Goal: Information Seeking & Learning: Find specific page/section

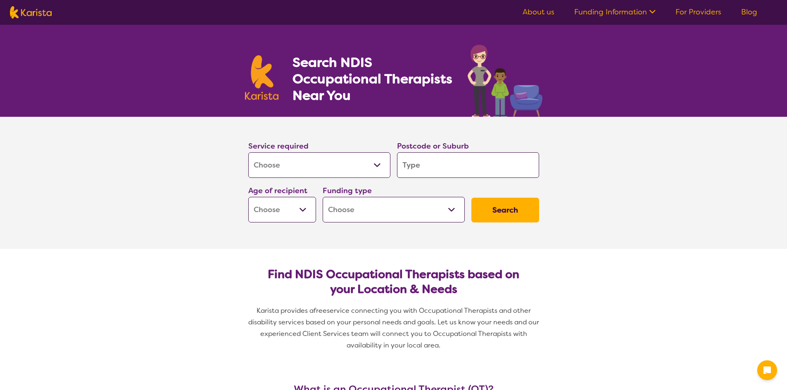
select select "[MEDICAL_DATA]"
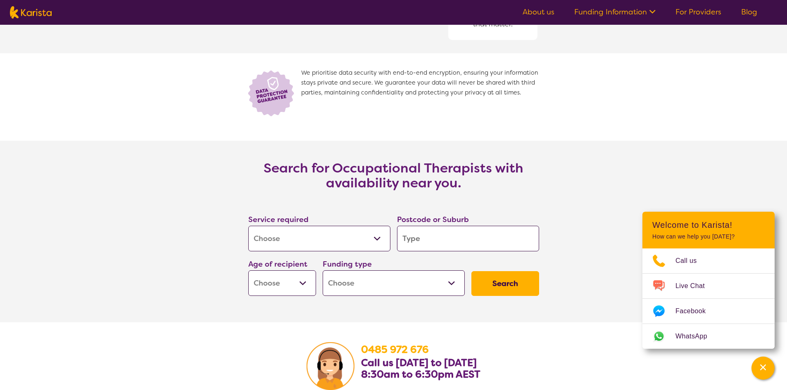
scroll to position [1157, 0]
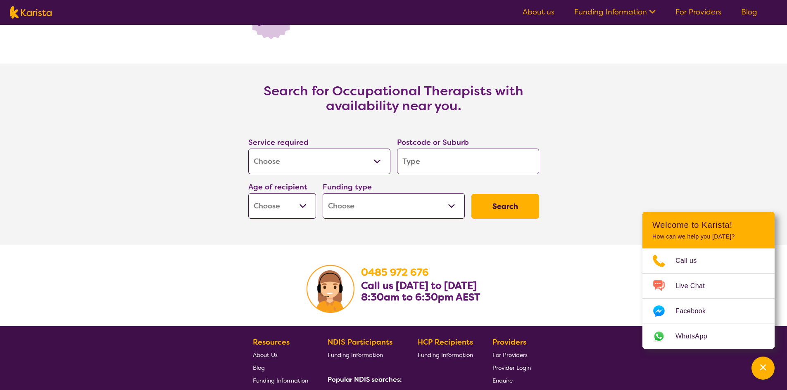
click at [374, 164] on select "Allied Health Assistant Assessment ([MEDICAL_DATA] or [MEDICAL_DATA]) Behaviour…" at bounding box center [319, 162] width 142 height 26
select select "NDIS Plan management"
click at [248, 149] on select "Allied Health Assistant Assessment ([MEDICAL_DATA] or [MEDICAL_DATA]) Behaviour…" at bounding box center [319, 162] width 142 height 26
select select "NDIS Plan management"
select select "NDIS"
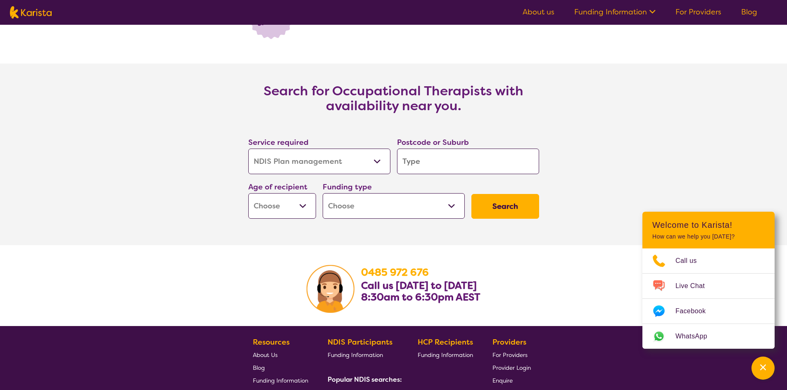
select select "NDIS"
click at [430, 159] on input "search" at bounding box center [468, 162] width 142 height 26
type input "3"
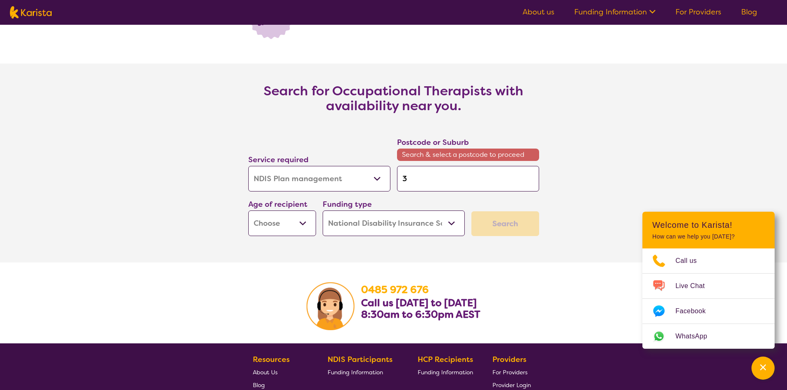
type input "31"
type input "316"
type input "3168"
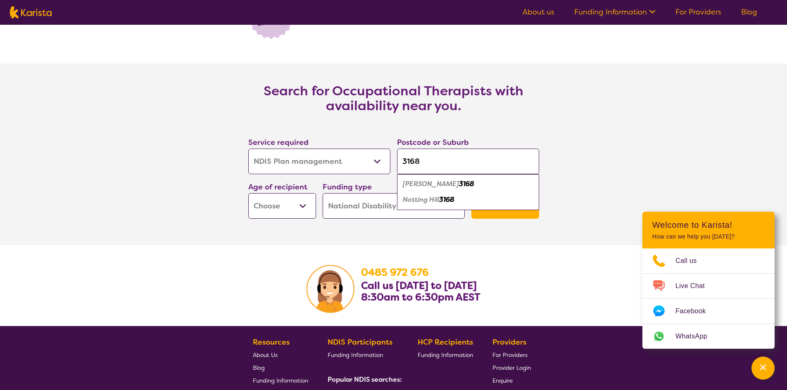
type input "3168"
click at [459, 188] on em "3168" at bounding box center [466, 184] width 15 height 9
click at [308, 198] on select "Early Childhood - 0 to 9 Child - 10 to 11 Adolescent - 12 to 17 Adult - 18 to 6…" at bounding box center [282, 206] width 68 height 26
select select "AD"
click at [248, 193] on select "Early Childhood - 0 to 9 Child - 10 to 11 Adolescent - 12 to 17 Adult - 18 to 6…" at bounding box center [282, 206] width 68 height 26
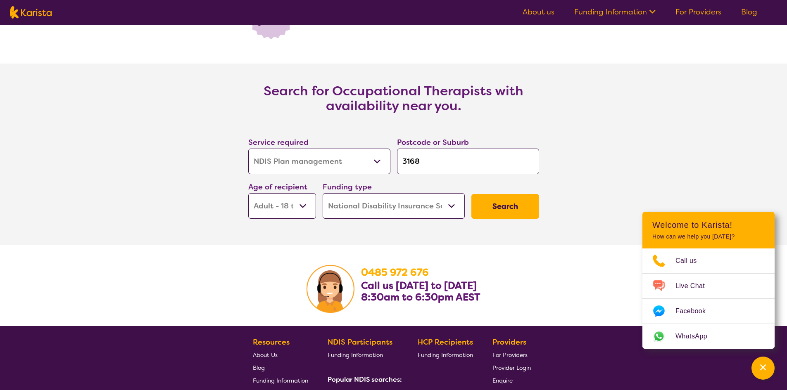
select select "AD"
click at [449, 209] on select "Home Care Package (HCP) National Disability Insurance Scheme (NDIS) I don't know" at bounding box center [394, 206] width 142 height 26
click at [323, 193] on select "Home Care Package (HCP) National Disability Insurance Scheme (NDIS) I don't know" at bounding box center [394, 206] width 142 height 26
click at [502, 200] on button "Search" at bounding box center [505, 206] width 68 height 25
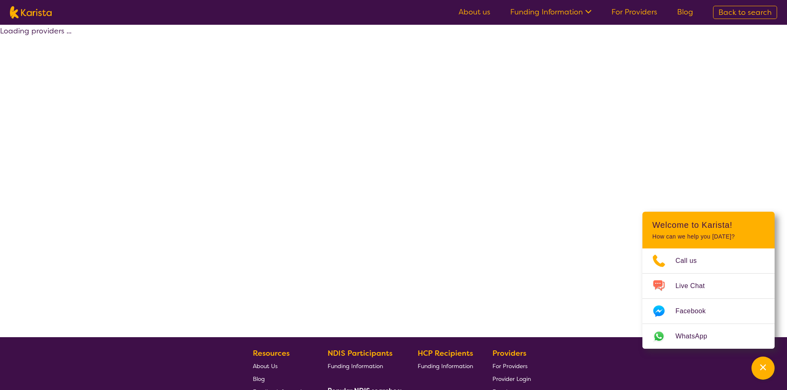
select select "by_score"
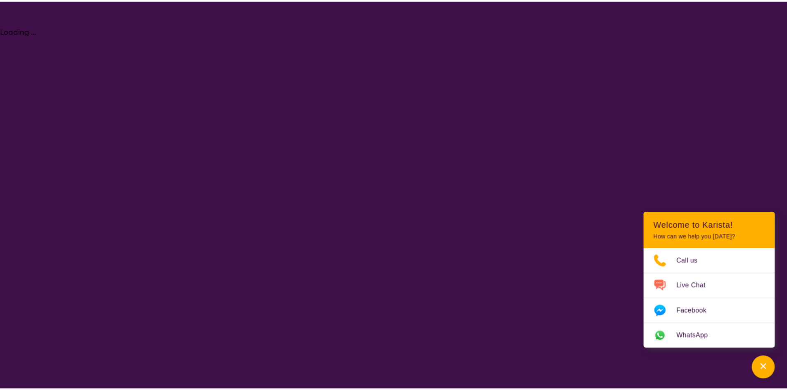
select select "[MEDICAL_DATA]"
select select "AD"
select select "NDIS"
select select "[MEDICAL_DATA]"
select select "AD"
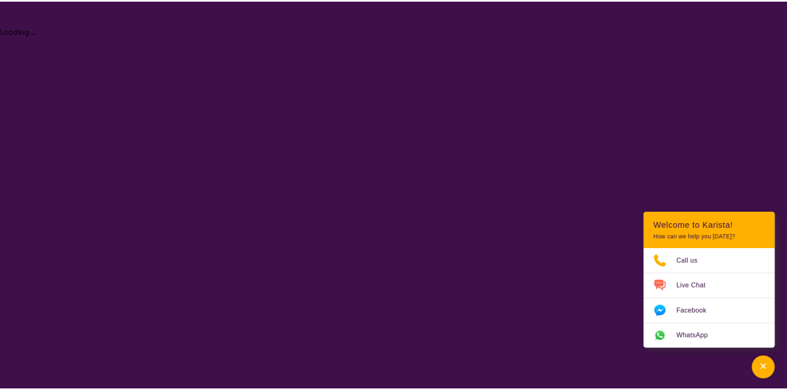
select select "NDIS"
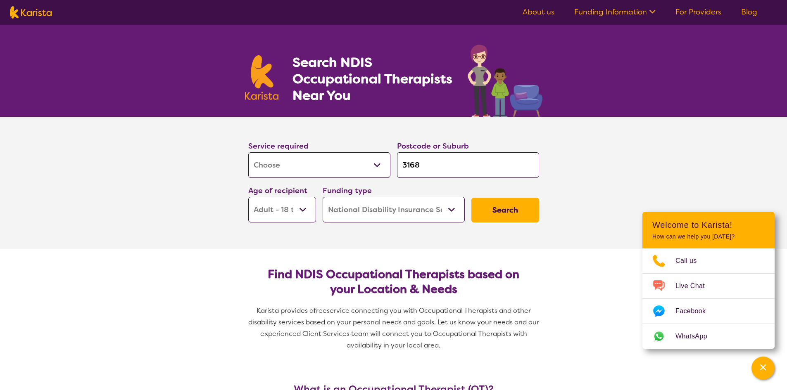
click at [440, 158] on input "3168" at bounding box center [468, 165] width 142 height 26
type input "316"
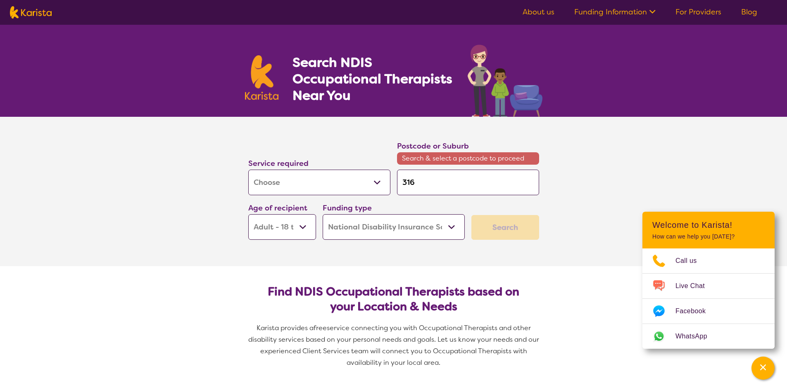
type input "31"
type input "3"
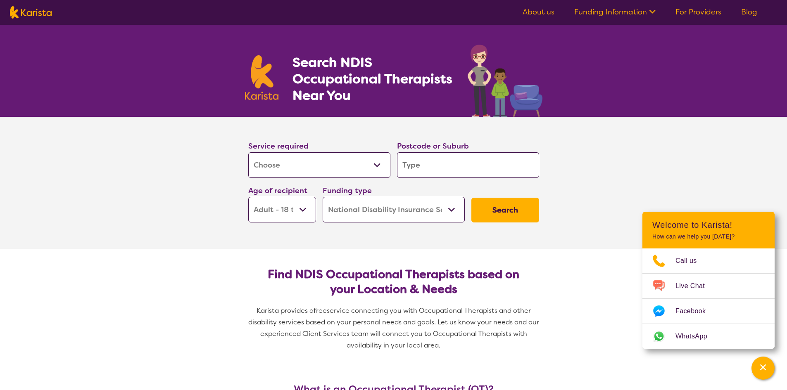
type input "m"
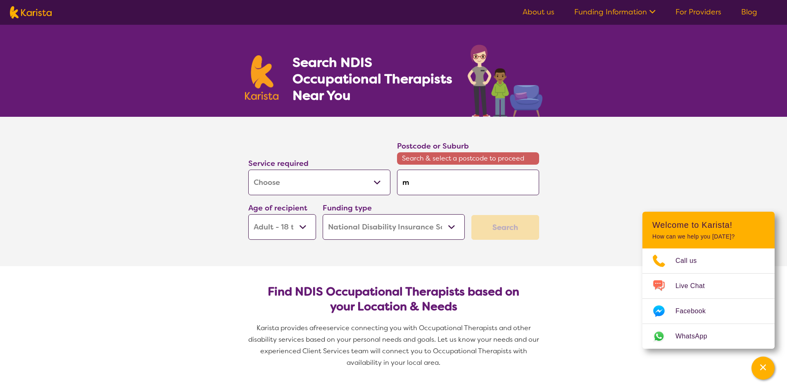
type input "mu"
type input "mul"
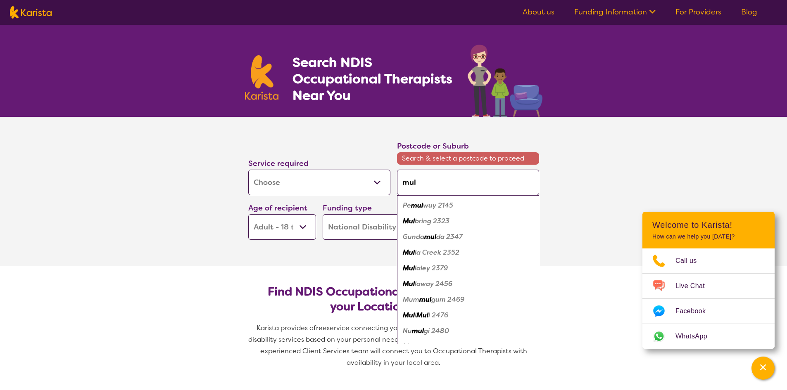
type input "mulg"
type input "mulgr"
type input "mulgra"
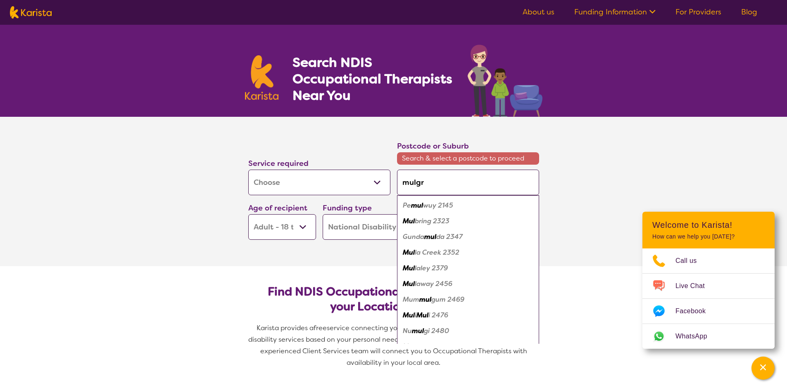
type input "mulgra"
type input "mulgrav"
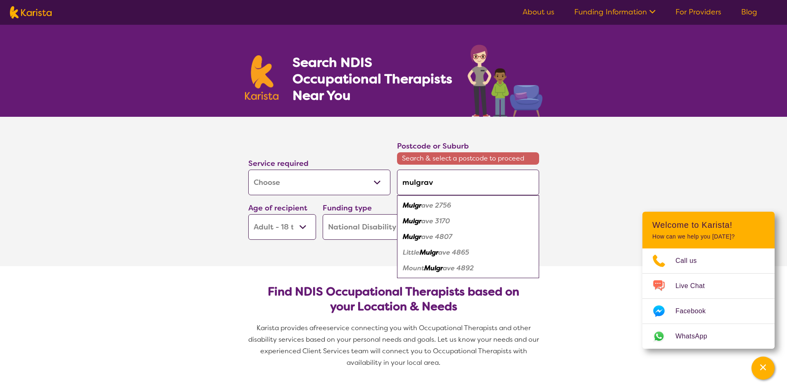
type input "mulgrave"
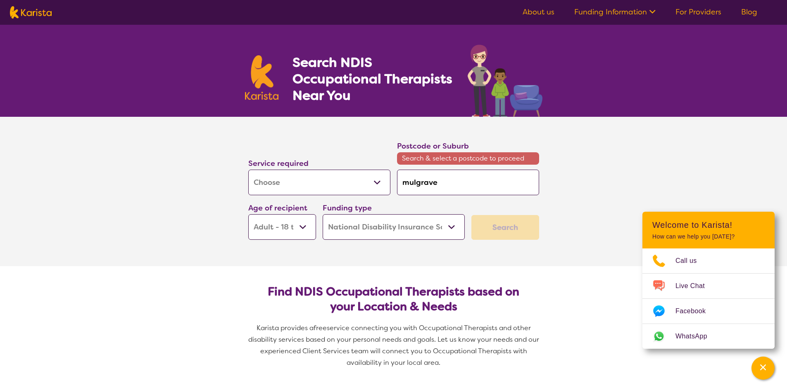
click at [577, 222] on section "Service required Allied Health Assistant Assessment ([MEDICAL_DATA] or [MEDICAL…" at bounding box center [393, 192] width 787 height 150
click at [443, 185] on input "mulgrave" at bounding box center [468, 183] width 142 height 26
type input "mulgrave"
type input "mulgrave 3"
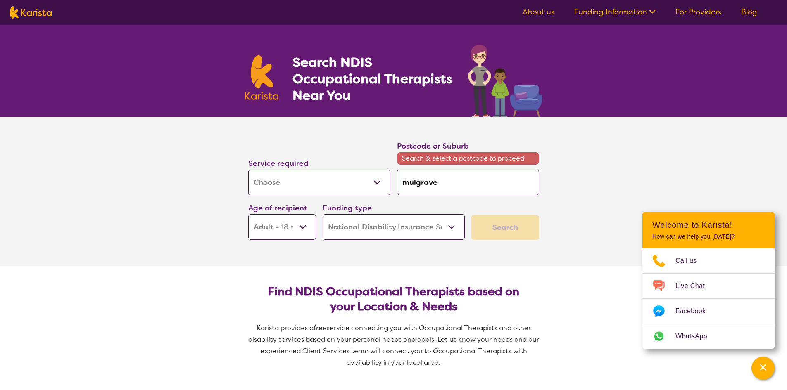
type input "mulgrave 3"
type input "mulgrave 31"
type input "mulgrave 317"
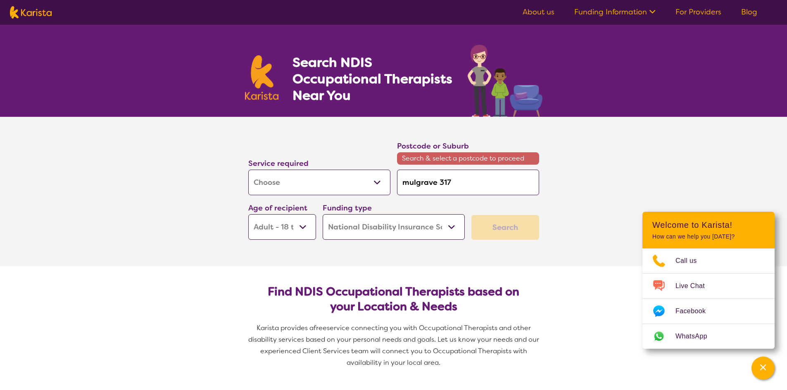
type input "mulgrave 3170"
drag, startPoint x: 599, startPoint y: 147, endPoint x: 586, endPoint y: 128, distance: 23.2
click at [597, 146] on section "Service required Allied Health Assistant Assessment ([MEDICAL_DATA] or [MEDICAL…" at bounding box center [393, 192] width 787 height 150
click at [482, 183] on input "mulgrave 3170" at bounding box center [468, 183] width 142 height 26
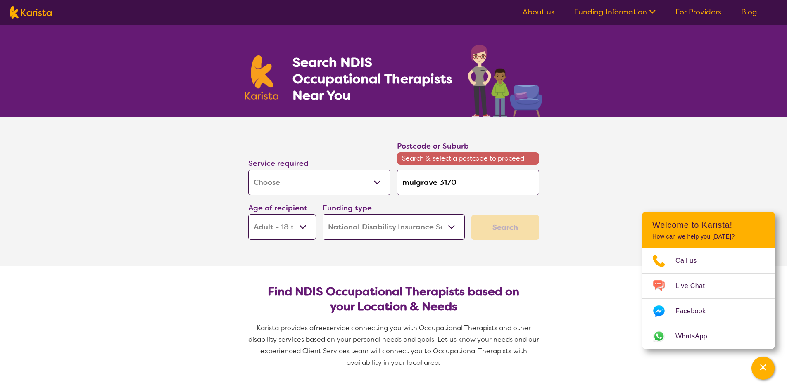
type input "mulgrave 317"
type input "mulgrave 31"
type input "mulgrave 3"
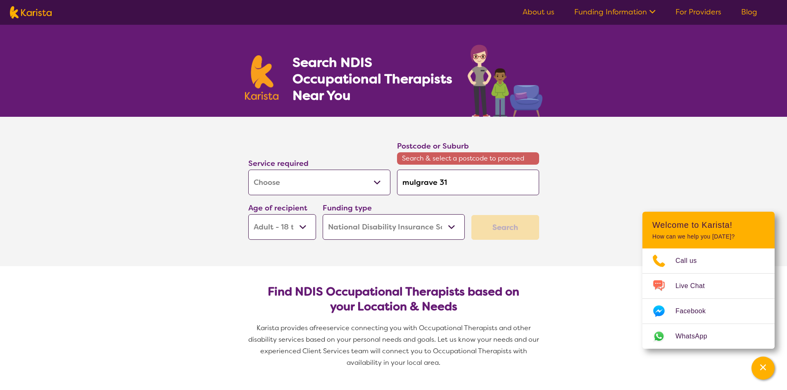
type input "mulgrave 3"
type input "mulgrave"
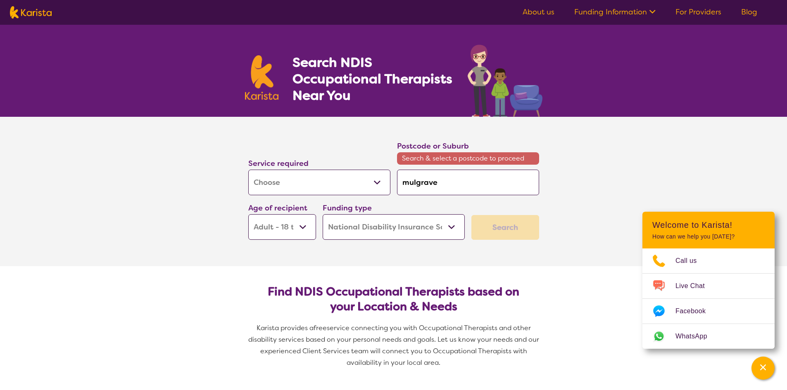
type input "mulgrave;"
type input "mulgrave"
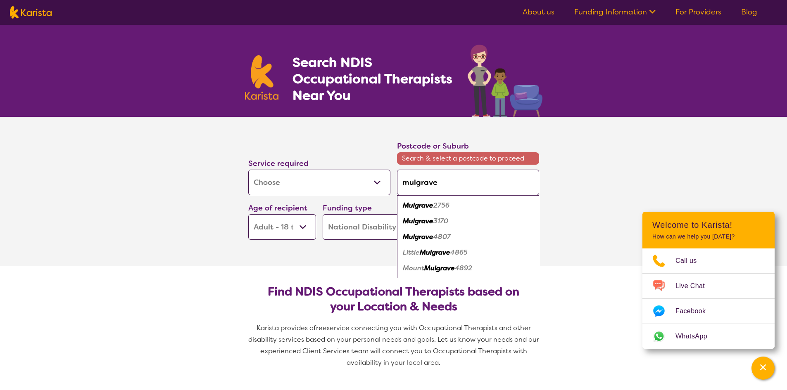
click at [440, 225] on em "3170" at bounding box center [440, 221] width 15 height 9
type input "3170"
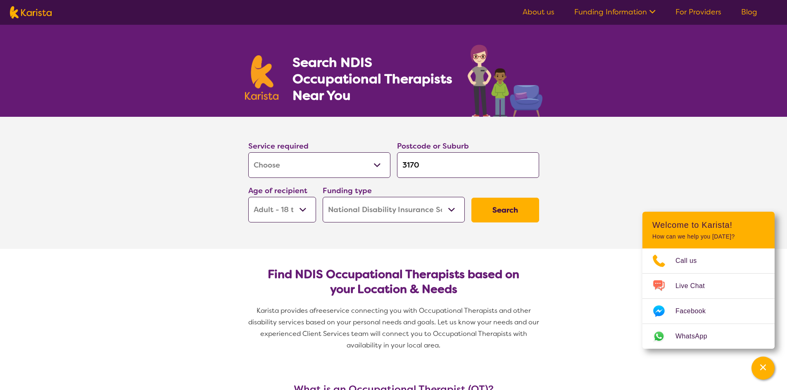
click at [502, 207] on button "Search" at bounding box center [505, 210] width 68 height 25
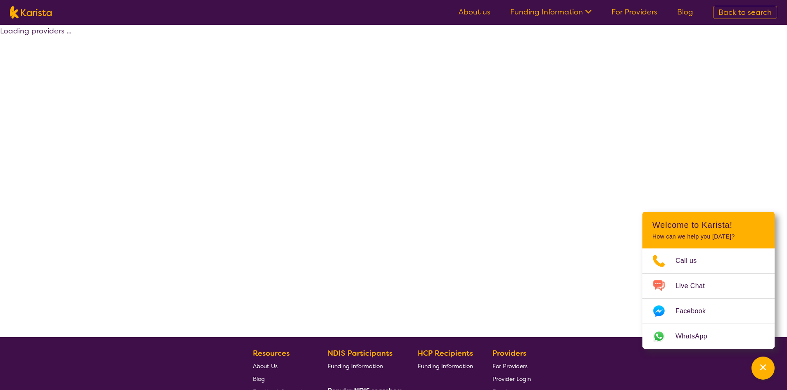
select select "by_score"
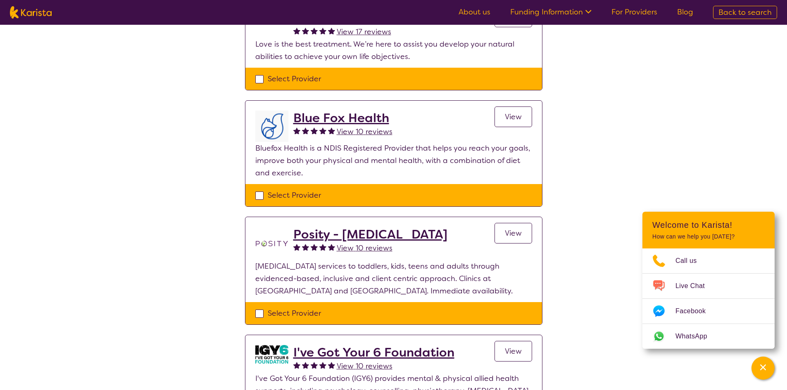
scroll to position [124, 0]
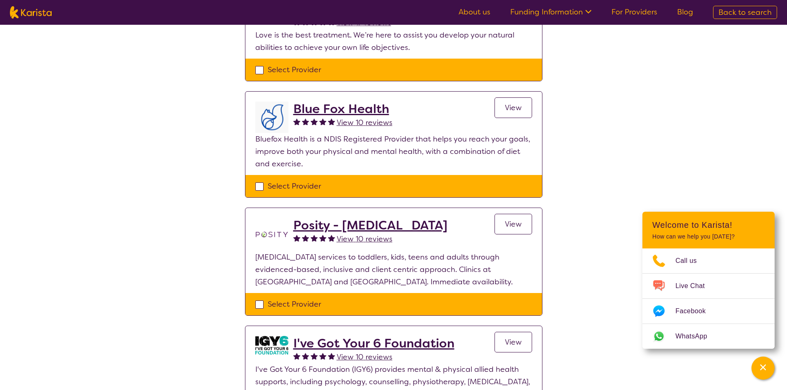
click at [519, 107] on span "View" at bounding box center [513, 108] width 17 height 10
